Goal: Transaction & Acquisition: Download file/media

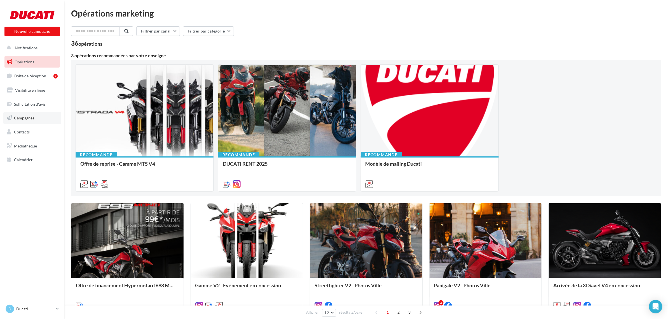
click at [39, 120] on link "Campagnes" at bounding box center [32, 118] width 58 height 12
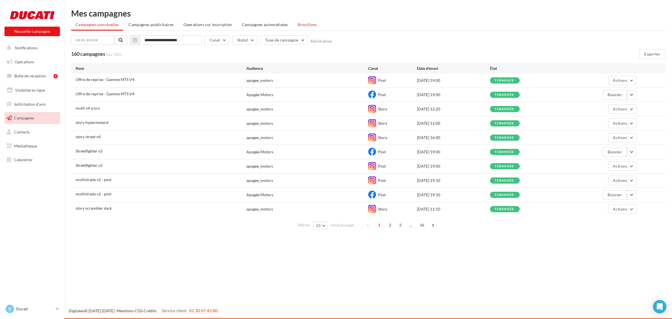
click at [299, 25] on span "Brouillons" at bounding box center [307, 24] width 19 height 5
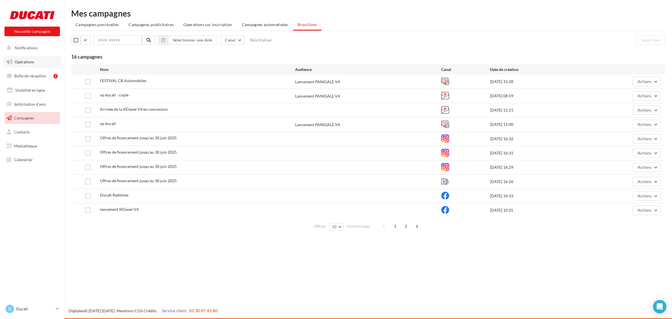
click at [49, 67] on link "Opérations" at bounding box center [32, 62] width 58 height 12
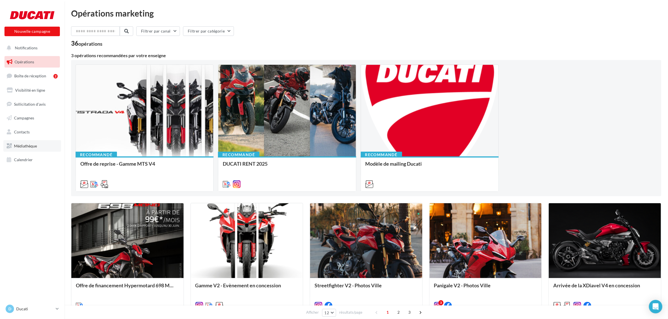
click at [36, 146] on span "Médiathèque" at bounding box center [25, 145] width 23 height 5
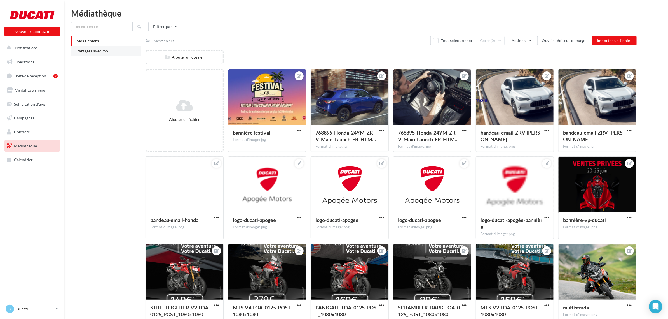
click at [110, 49] on li "Partagés avec moi" at bounding box center [106, 51] width 70 height 10
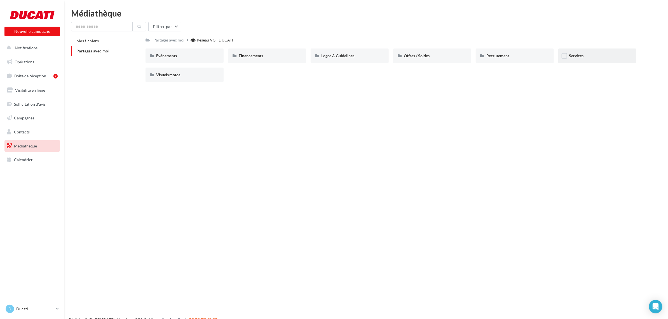
click at [561, 60] on div "Services" at bounding box center [598, 55] width 78 height 15
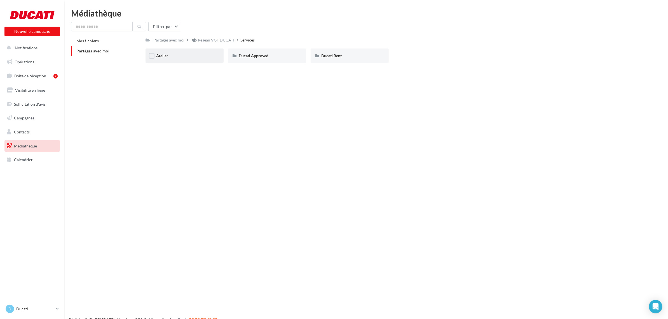
click at [187, 54] on div "Atelier" at bounding box center [184, 56] width 57 height 6
click at [186, 60] on div "Soirée des Ateliers" at bounding box center [185, 55] width 78 height 15
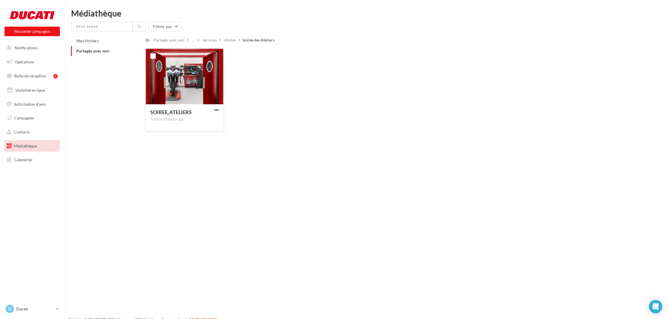
click at [220, 109] on div "SOIREE_ATELIERS Format d'image: jpg" at bounding box center [185, 117] width 78 height 26
click at [216, 109] on span "button" at bounding box center [216, 110] width 5 height 5
click at [203, 117] on button "Télécharger" at bounding box center [192, 121] width 56 height 15
